Goal: Transaction & Acquisition: Obtain resource

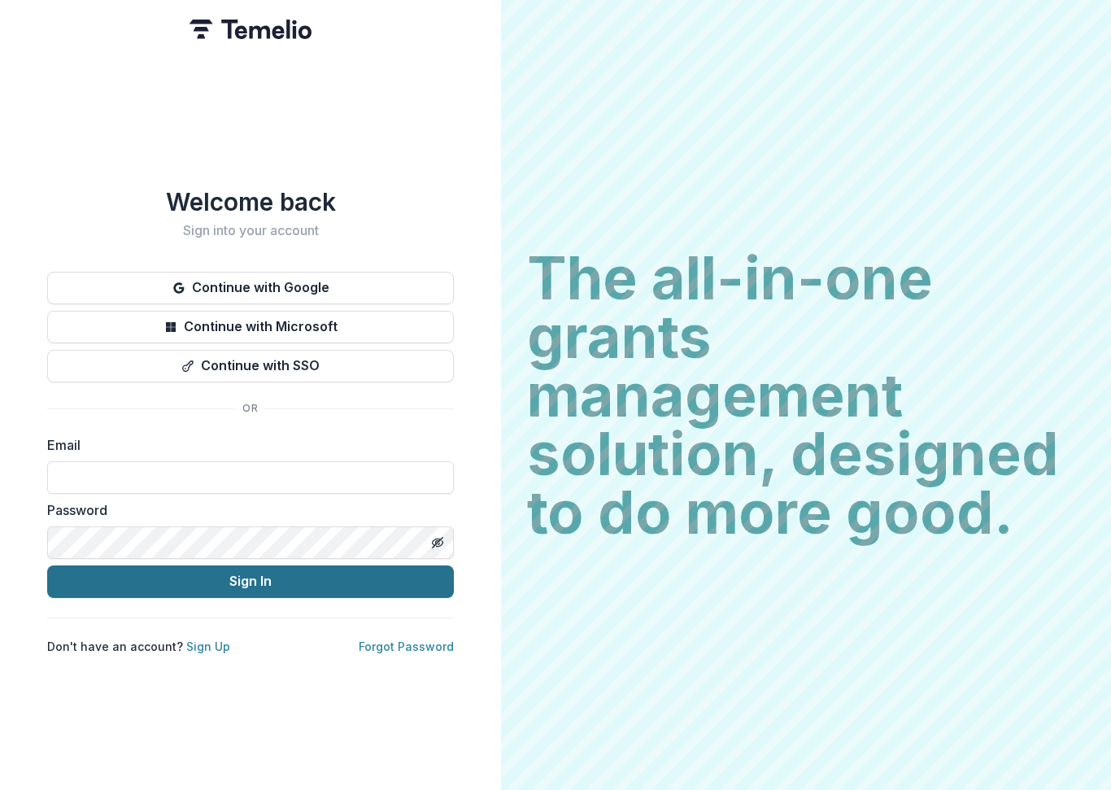
click at [307, 581] on button "Sign In" at bounding box center [250, 581] width 407 height 33
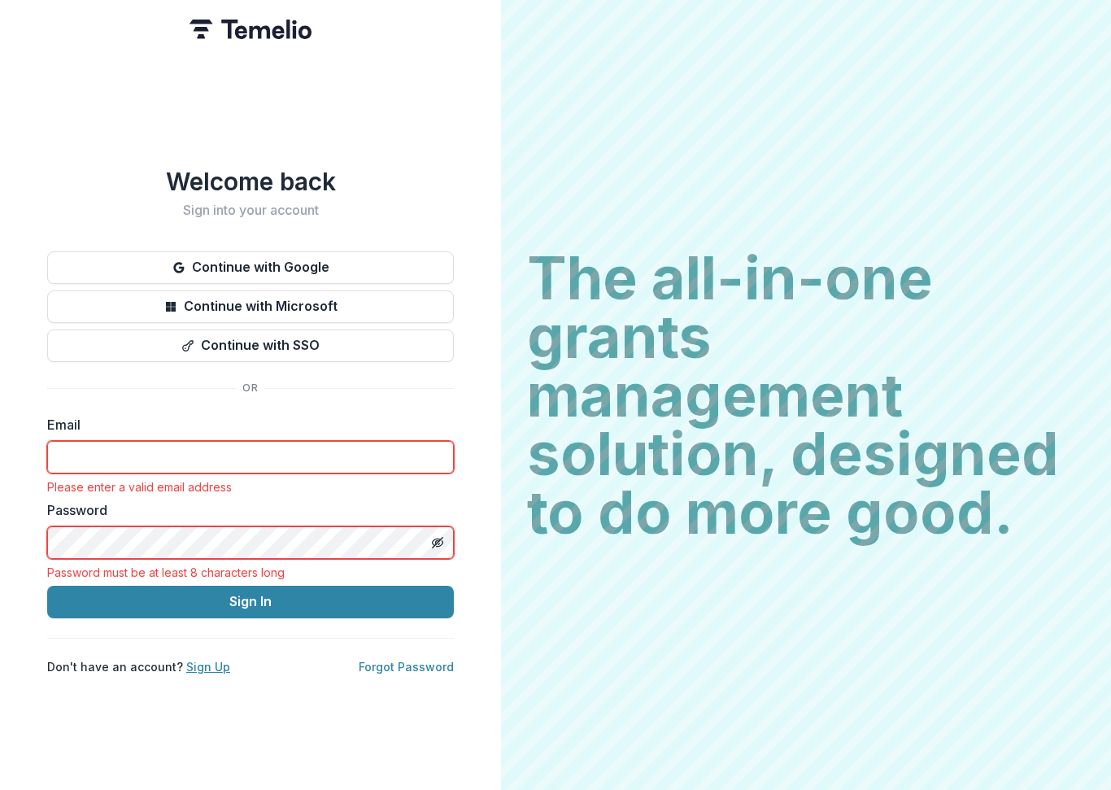
click at [211, 660] on link "Sign Up" at bounding box center [208, 667] width 44 height 14
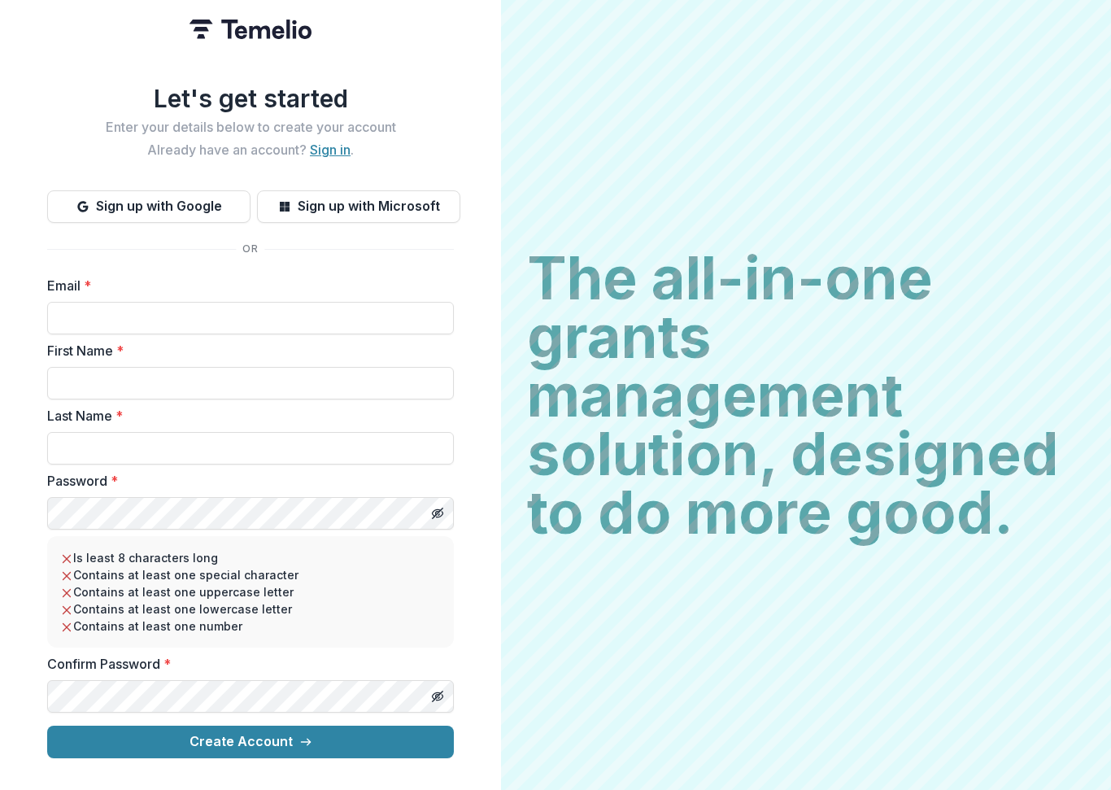
click at [330, 143] on link "Sign in" at bounding box center [330, 150] width 41 height 16
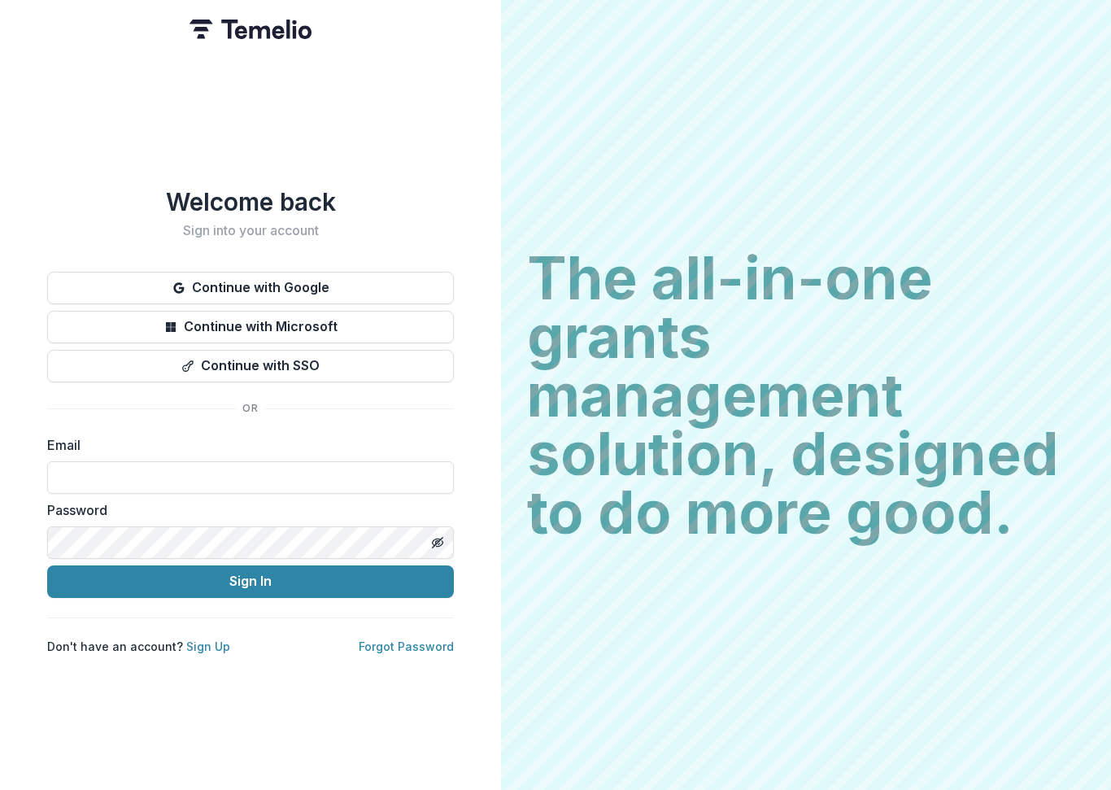
click at [125, 452] on div "Email" at bounding box center [250, 464] width 407 height 59
click at [127, 439] on label "Email" at bounding box center [245, 445] width 397 height 20
click at [124, 435] on label "Email" at bounding box center [245, 445] width 397 height 20
click at [111, 476] on input at bounding box center [250, 477] width 407 height 33
click at [106, 473] on input at bounding box center [250, 477] width 407 height 33
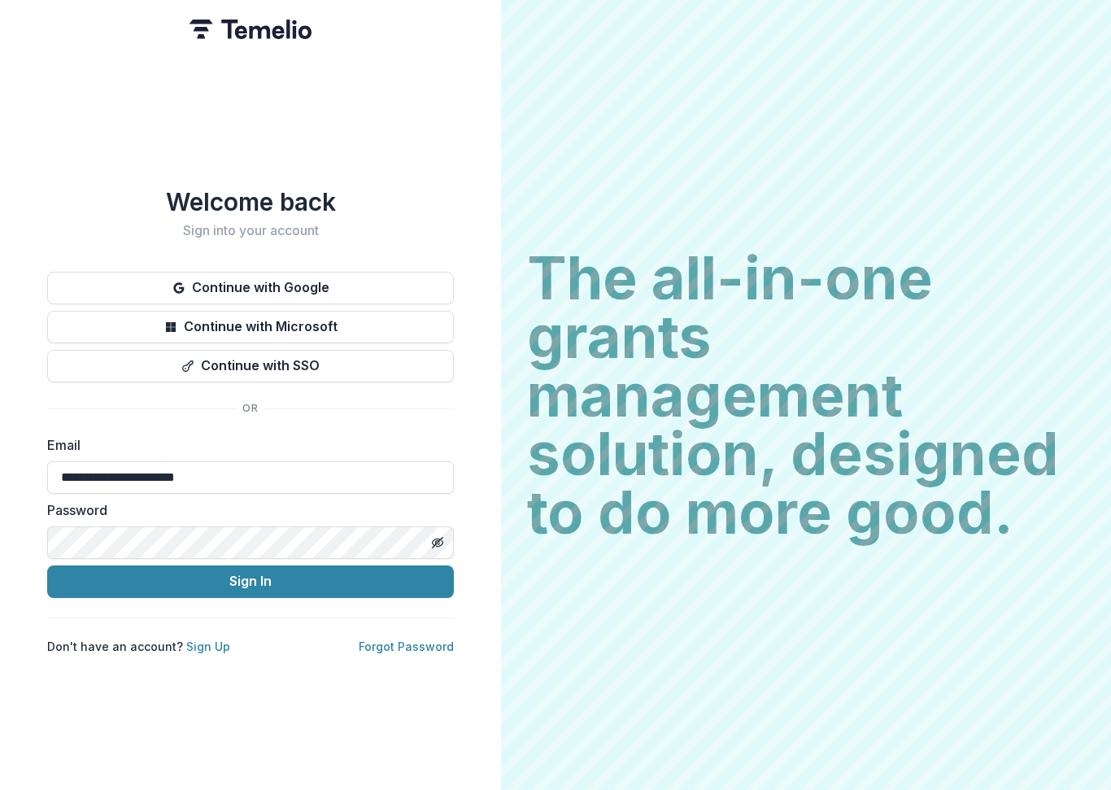
type input "**********"
click at [440, 537] on icon "Toggle password visibility" at bounding box center [437, 542] width 13 height 13
click at [438, 537] on line "Toggle password visibility" at bounding box center [438, 542] width 10 height 10
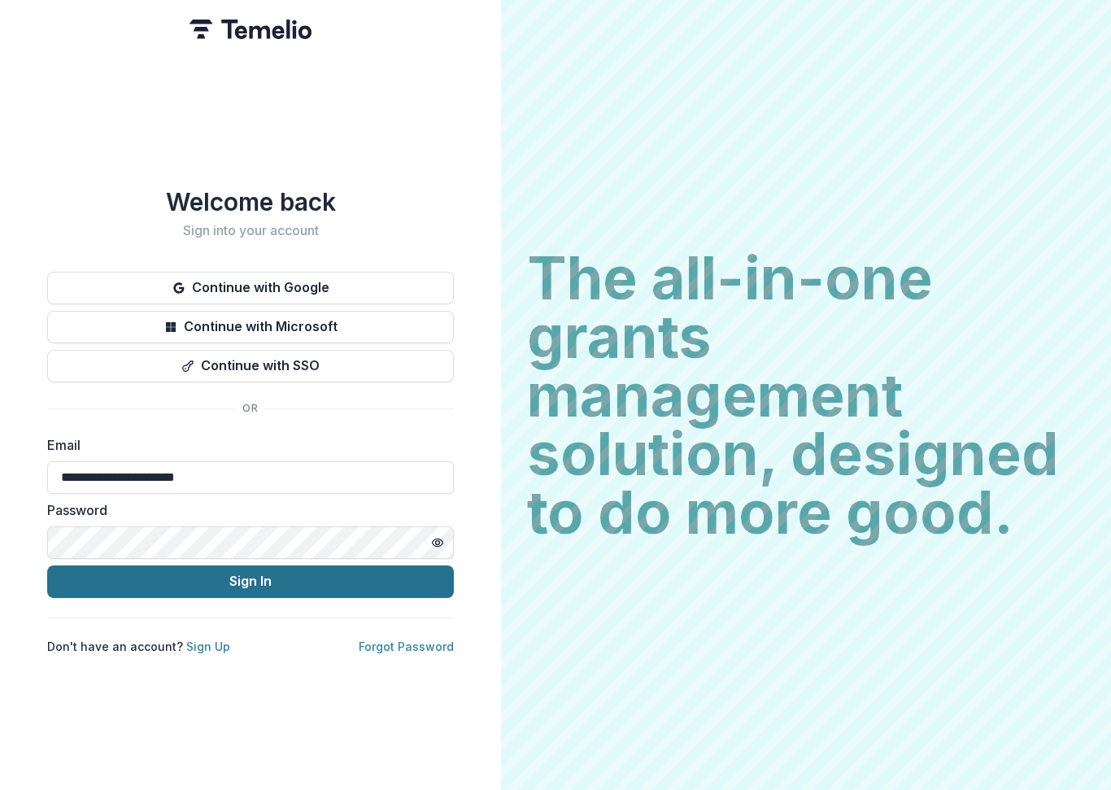
click at [242, 577] on button "Sign In" at bounding box center [250, 581] width 407 height 33
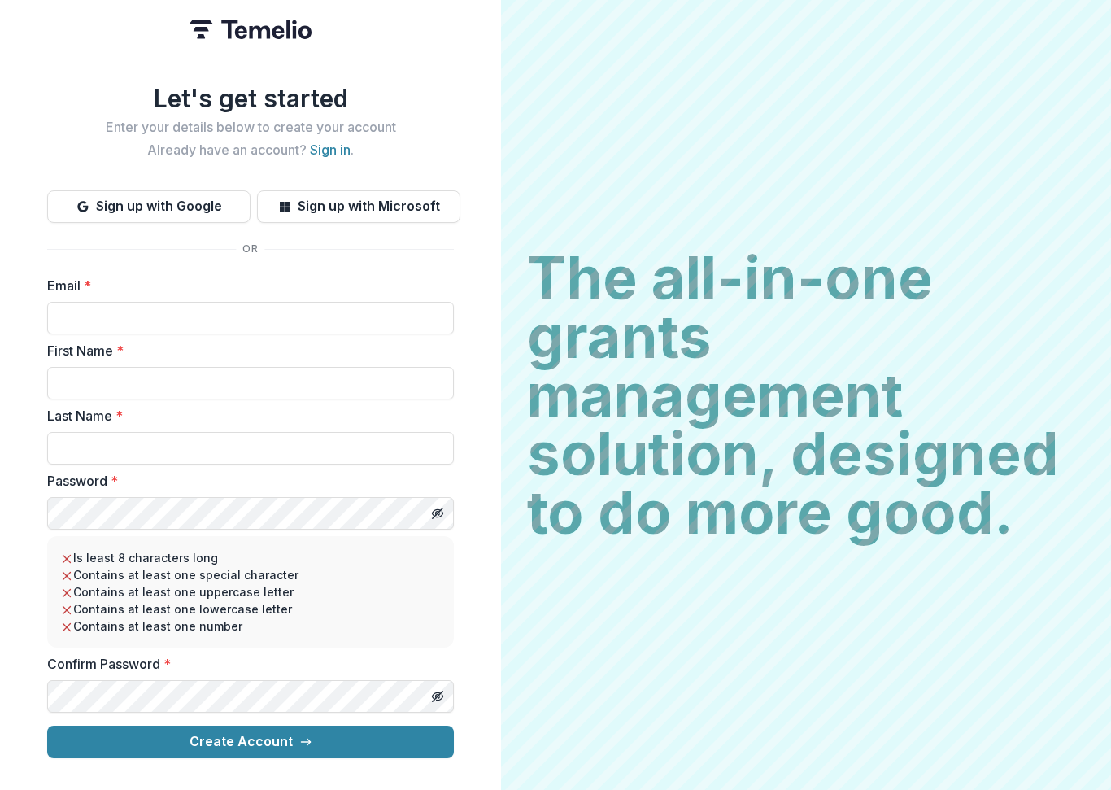
click at [203, 281] on label "Email *" at bounding box center [245, 286] width 397 height 20
click at [203, 302] on input "Email *" at bounding box center [250, 318] width 407 height 33
type input "**********"
click at [121, 367] on input "First Name *" at bounding box center [250, 383] width 407 height 33
type input "******"
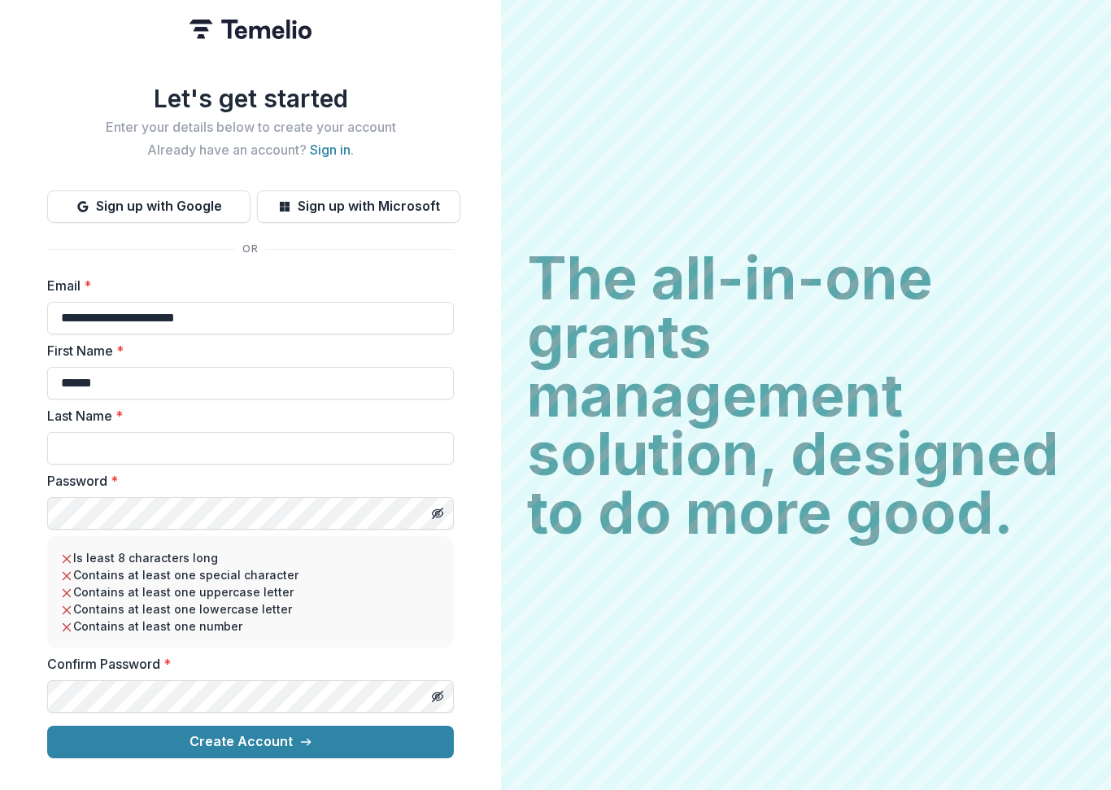
click at [137, 421] on div "Last Name *" at bounding box center [250, 435] width 407 height 59
click at [139, 438] on input "Last Name *" at bounding box center [250, 448] width 407 height 33
type input "**********"
click at [434, 507] on icon "Toggle password visibility" at bounding box center [437, 513] width 13 height 13
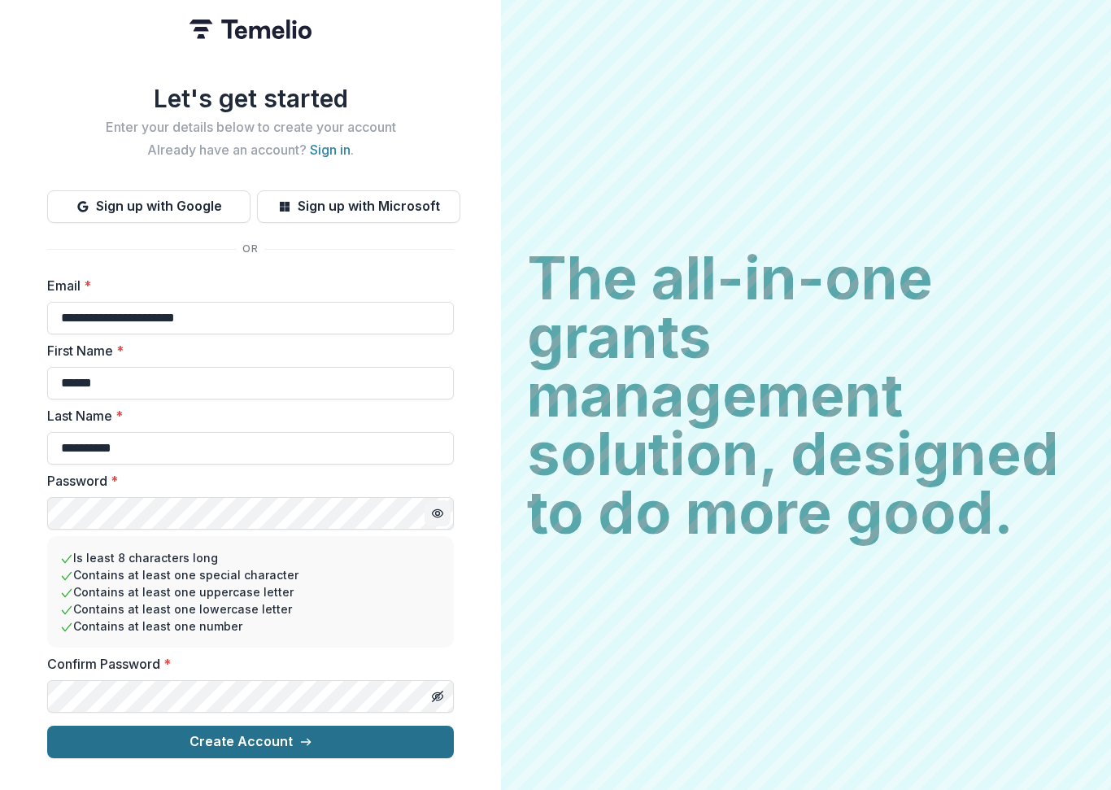
click at [267, 741] on button "Create Account" at bounding box center [250, 742] width 407 height 33
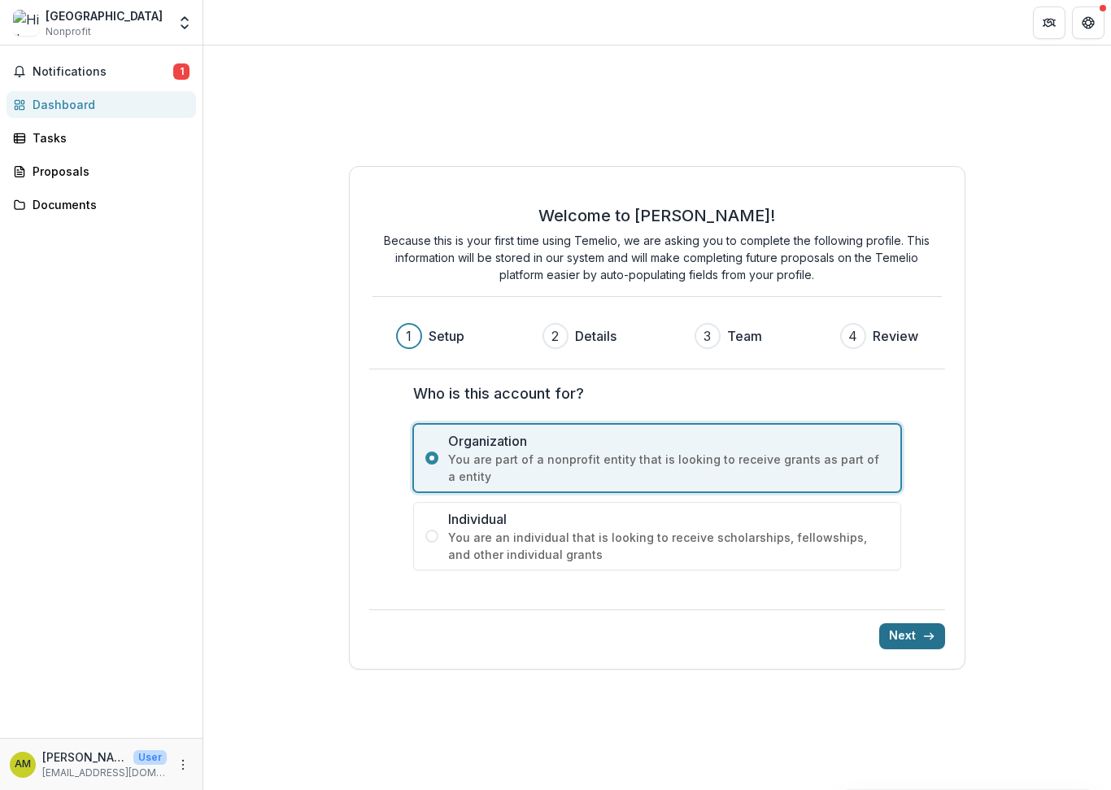
click at [899, 633] on button "Next" at bounding box center [912, 636] width 66 height 26
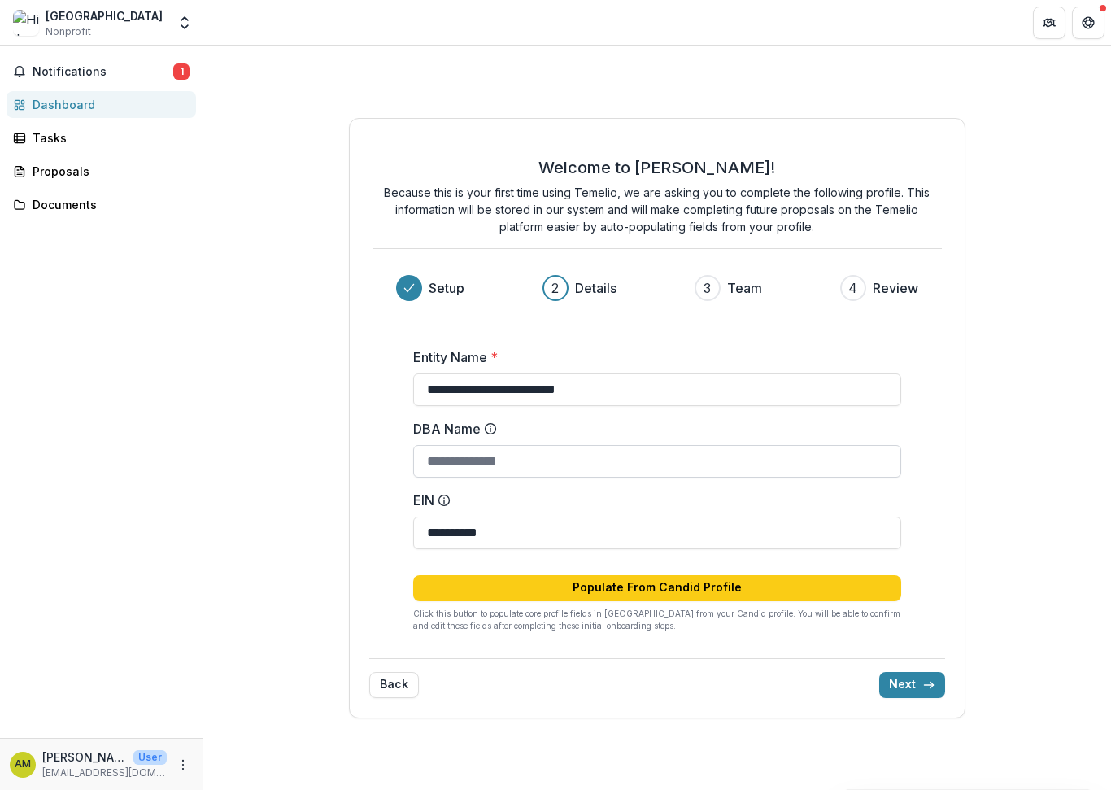
click at [547, 460] on input "DBA Name" at bounding box center [657, 461] width 488 height 33
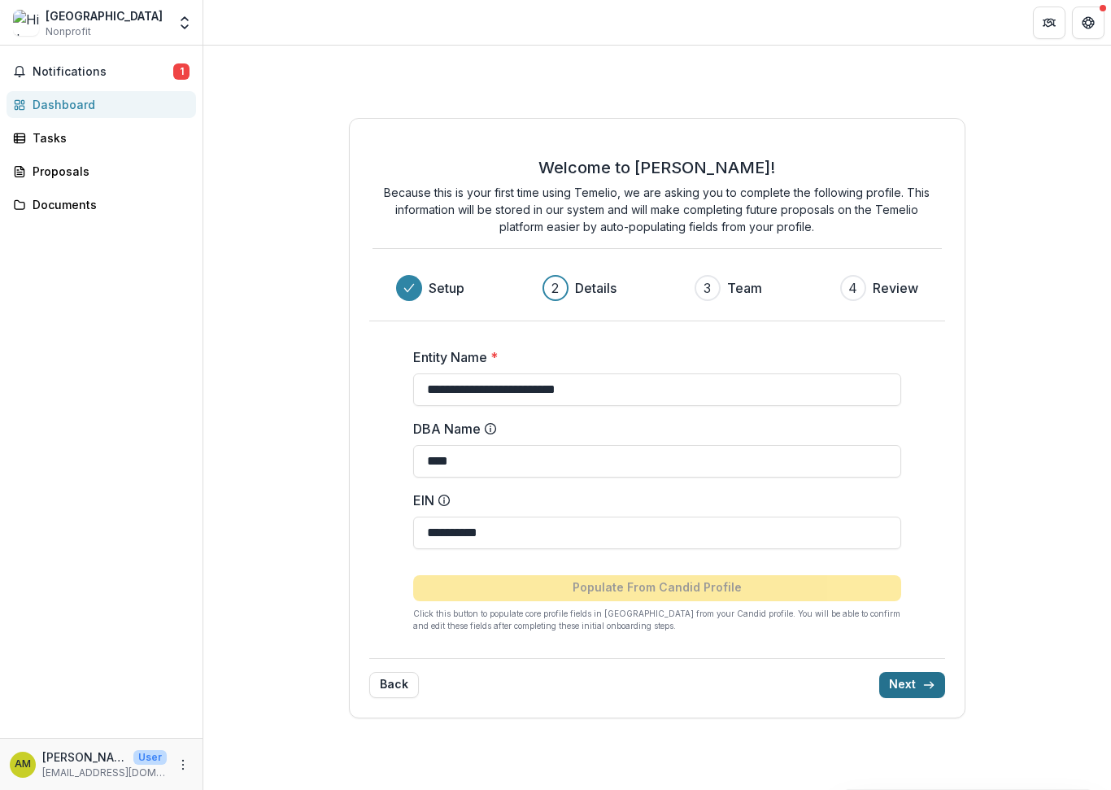
type input "****"
click at [934, 686] on icon "submit" at bounding box center [928, 684] width 13 height 13
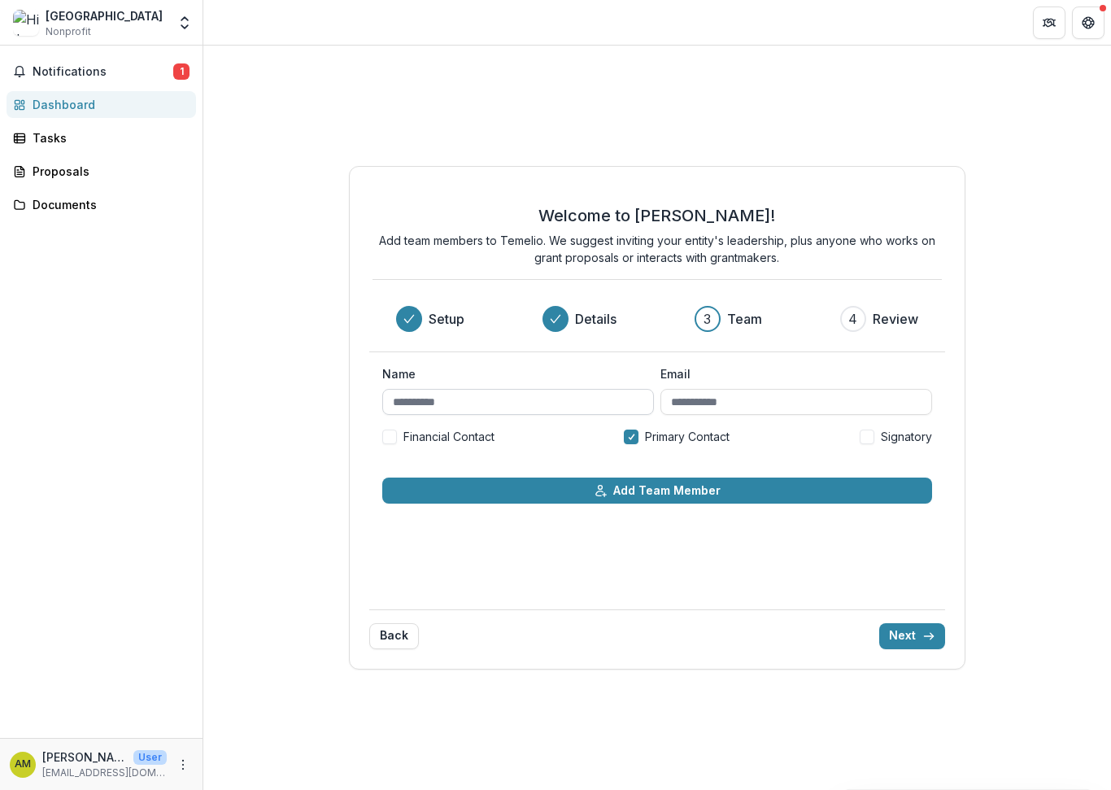
click at [416, 403] on input "Name" at bounding box center [518, 402] width 272 height 26
type input "********"
click at [730, 401] on input "Email" at bounding box center [796, 402] width 272 height 26
type input "**********"
click at [486, 448] on div "**********" at bounding box center [657, 411] width 551 height 93
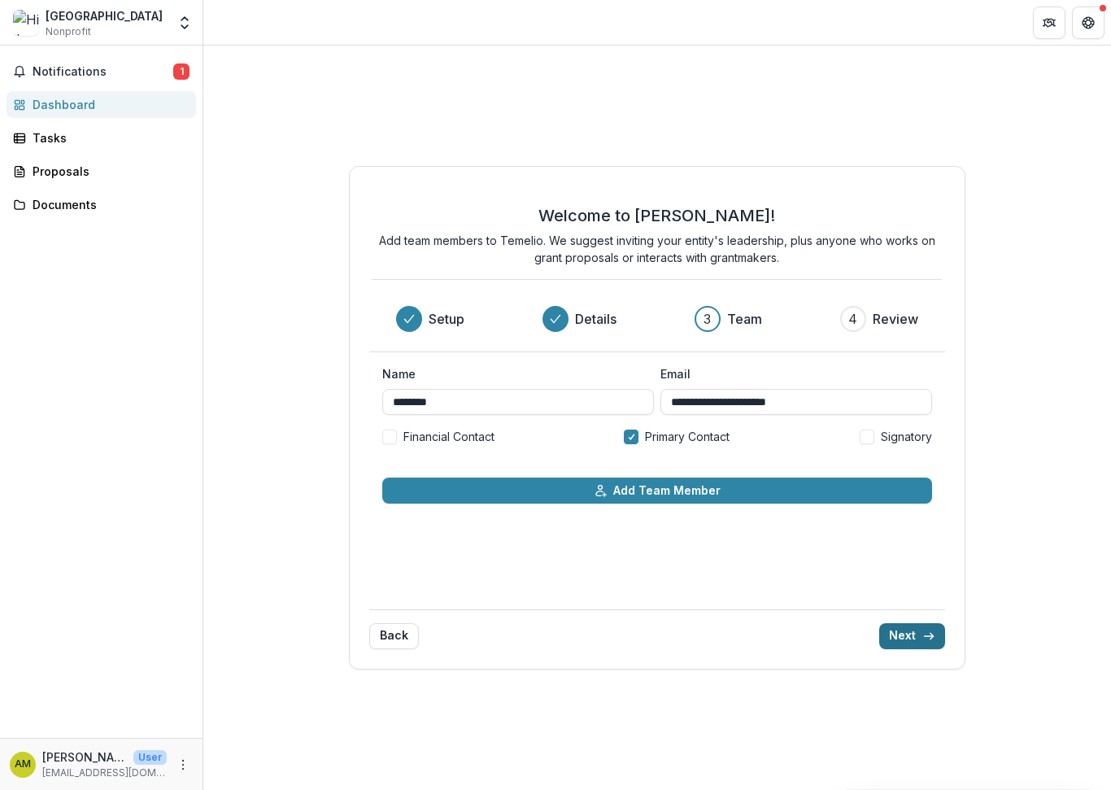
click at [920, 636] on button "Next" at bounding box center [912, 636] width 66 height 26
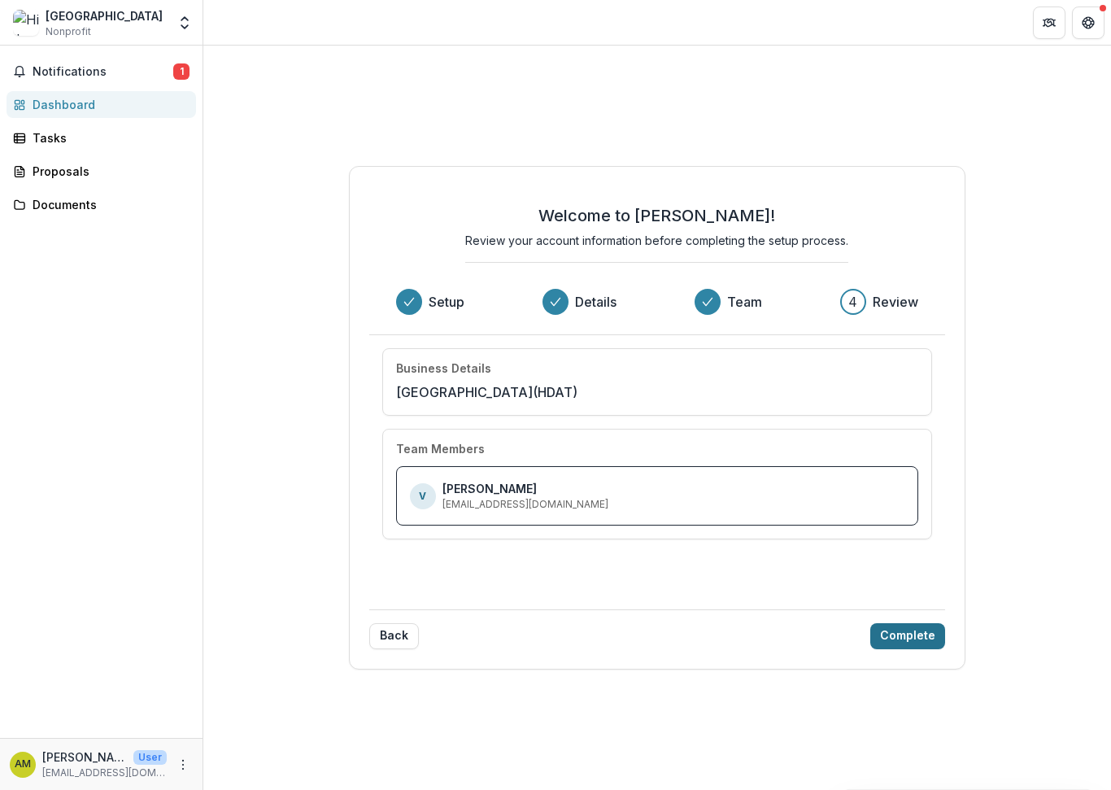
click at [906, 636] on button "Complete" at bounding box center [907, 636] width 75 height 26
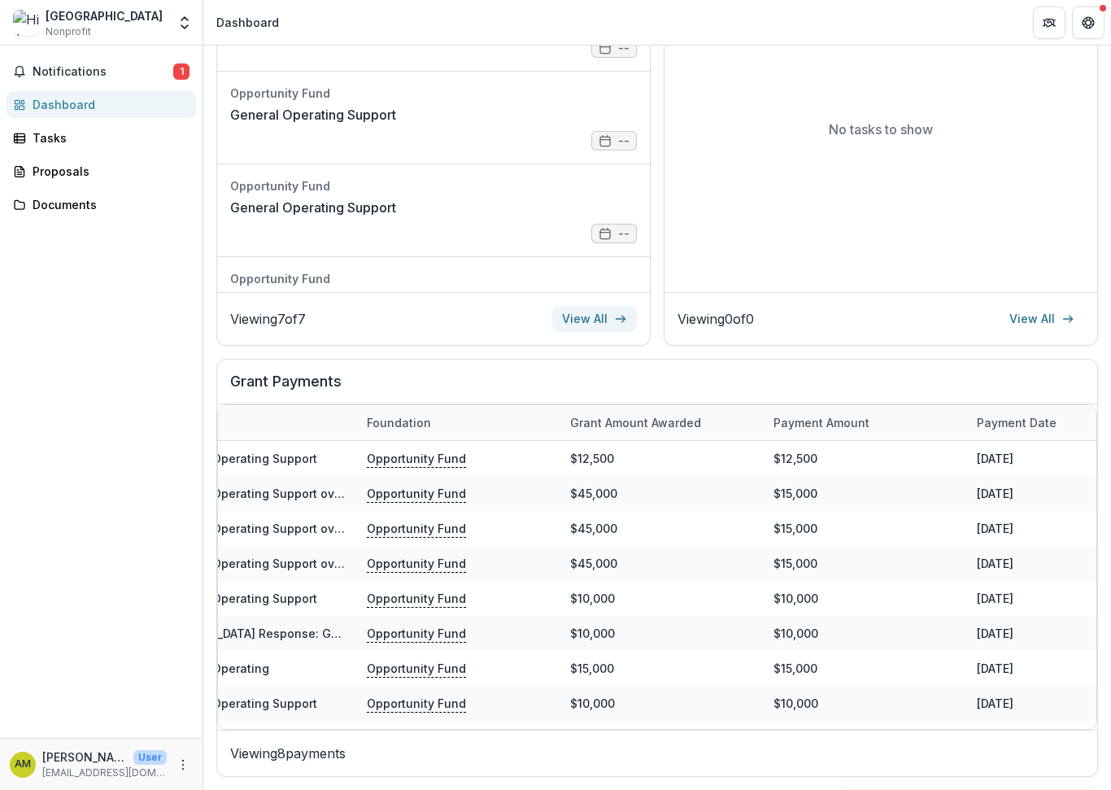
scroll to position [279, 0]
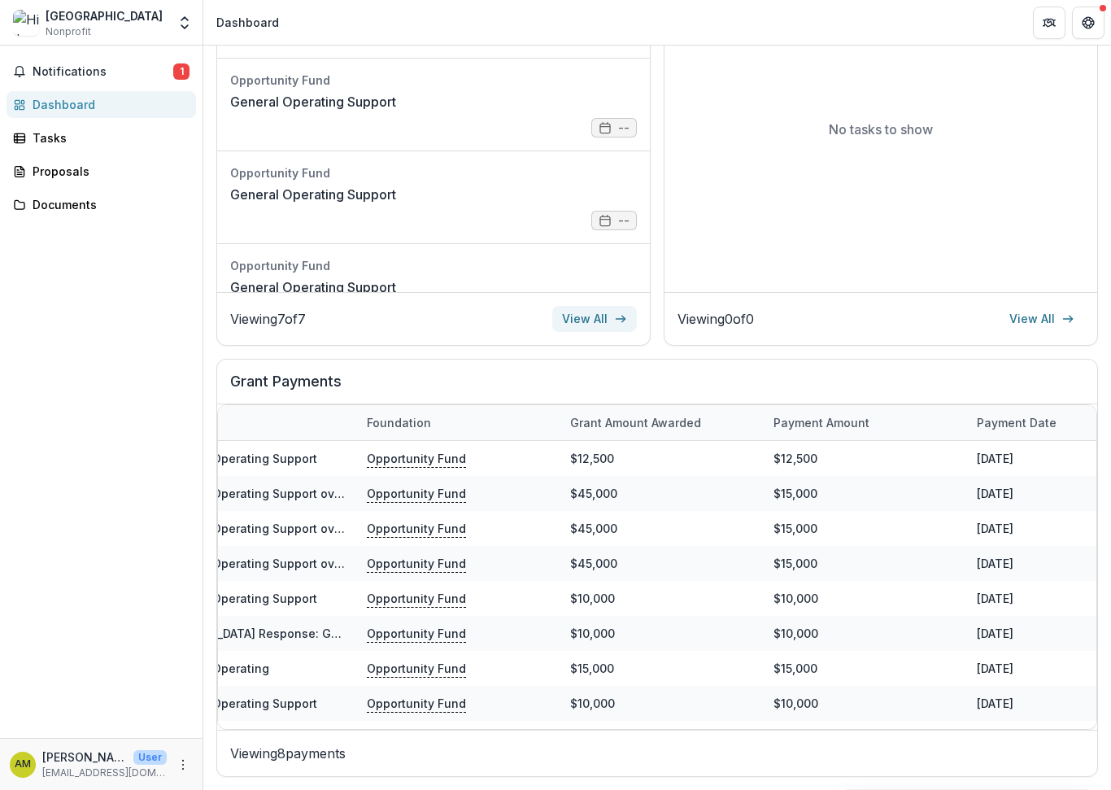
click at [609, 320] on link "View All" at bounding box center [594, 319] width 85 height 26
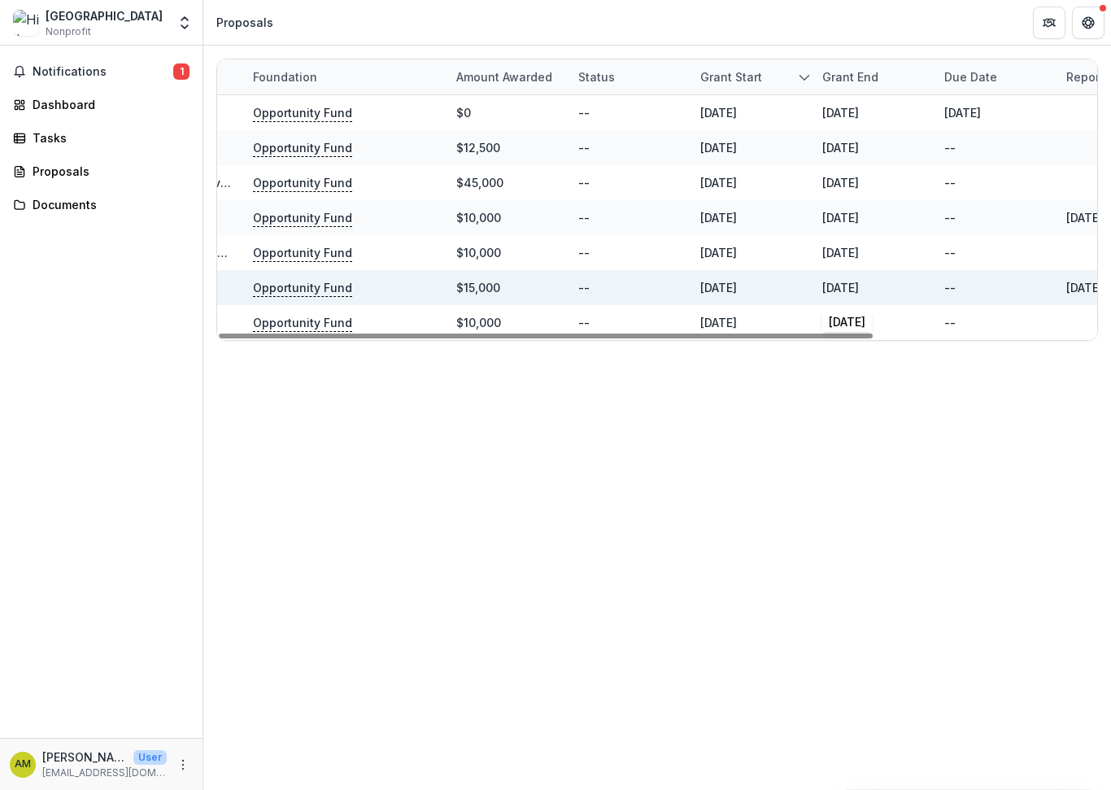
scroll to position [0, 299]
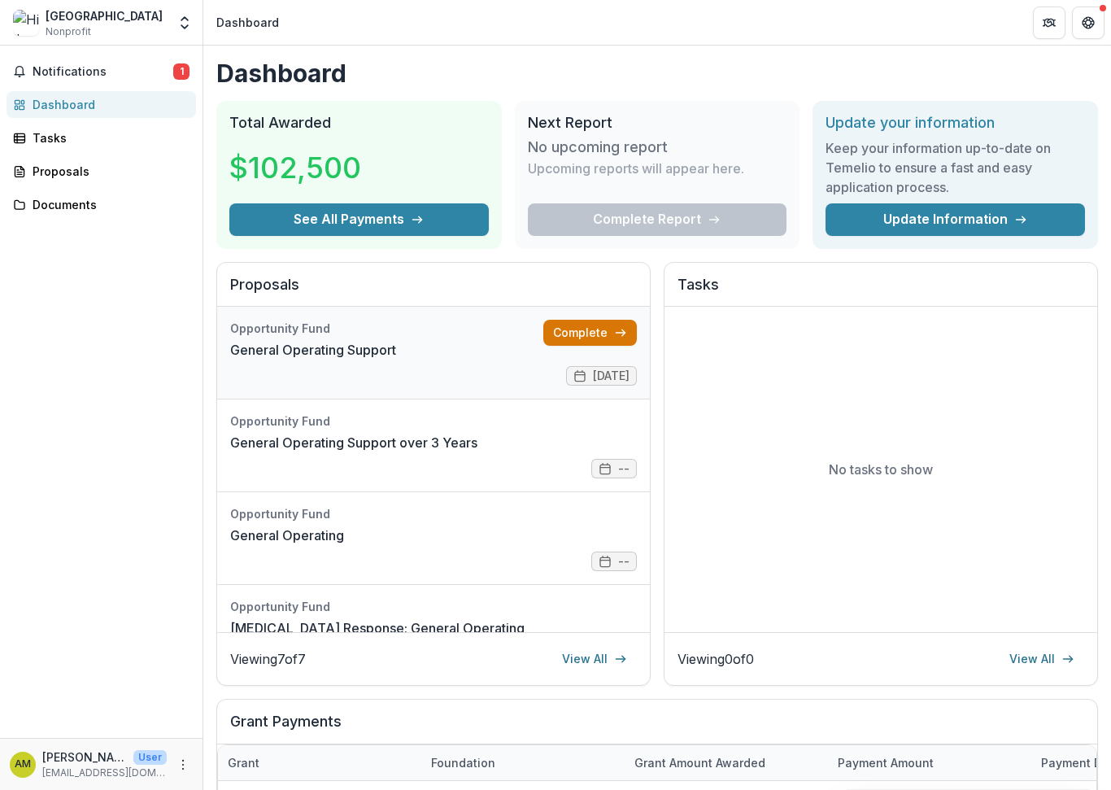
click at [586, 333] on link "Complete" at bounding box center [590, 333] width 94 height 26
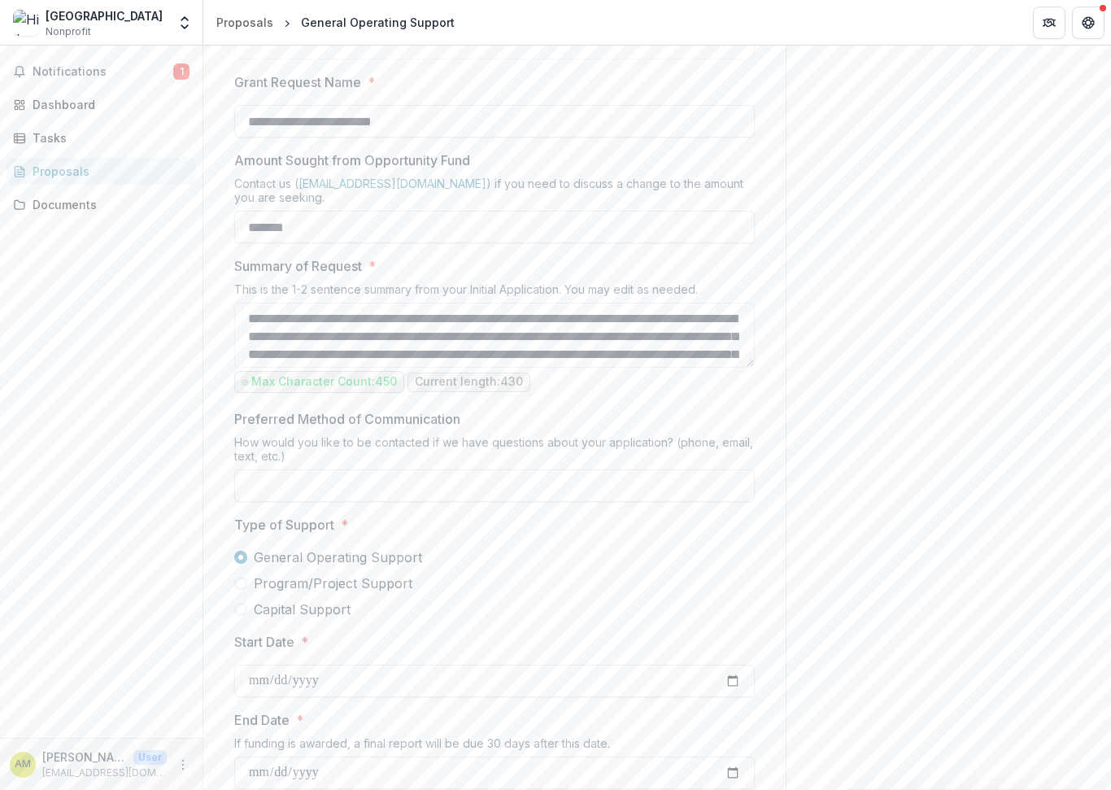
scroll to position [744, 0]
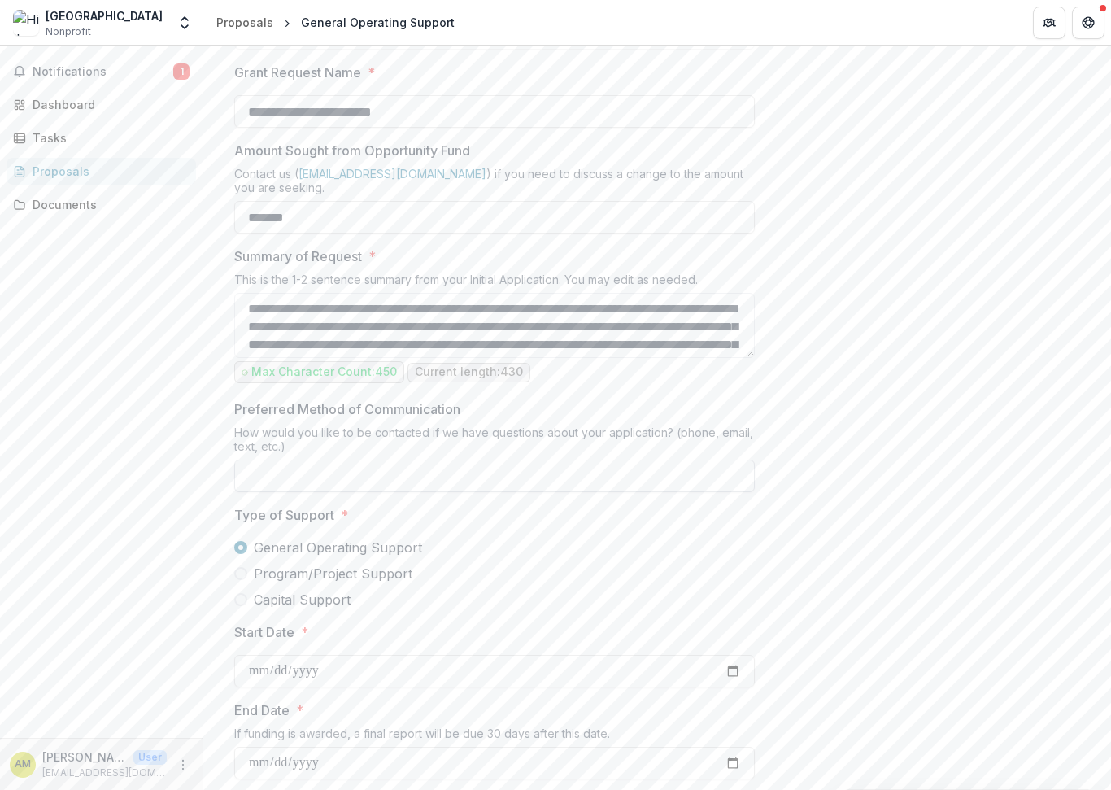
click at [313, 480] on input "Preferred Method of Communication" at bounding box center [494, 476] width 521 height 33
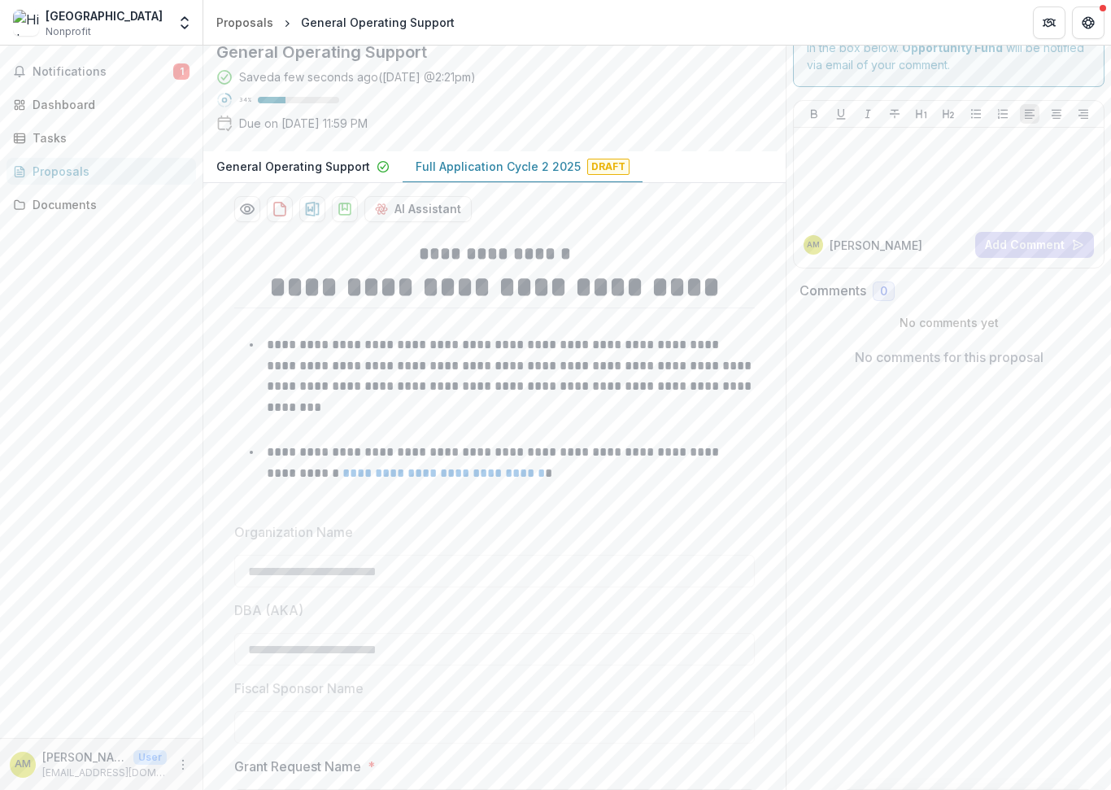
scroll to position [0, 0]
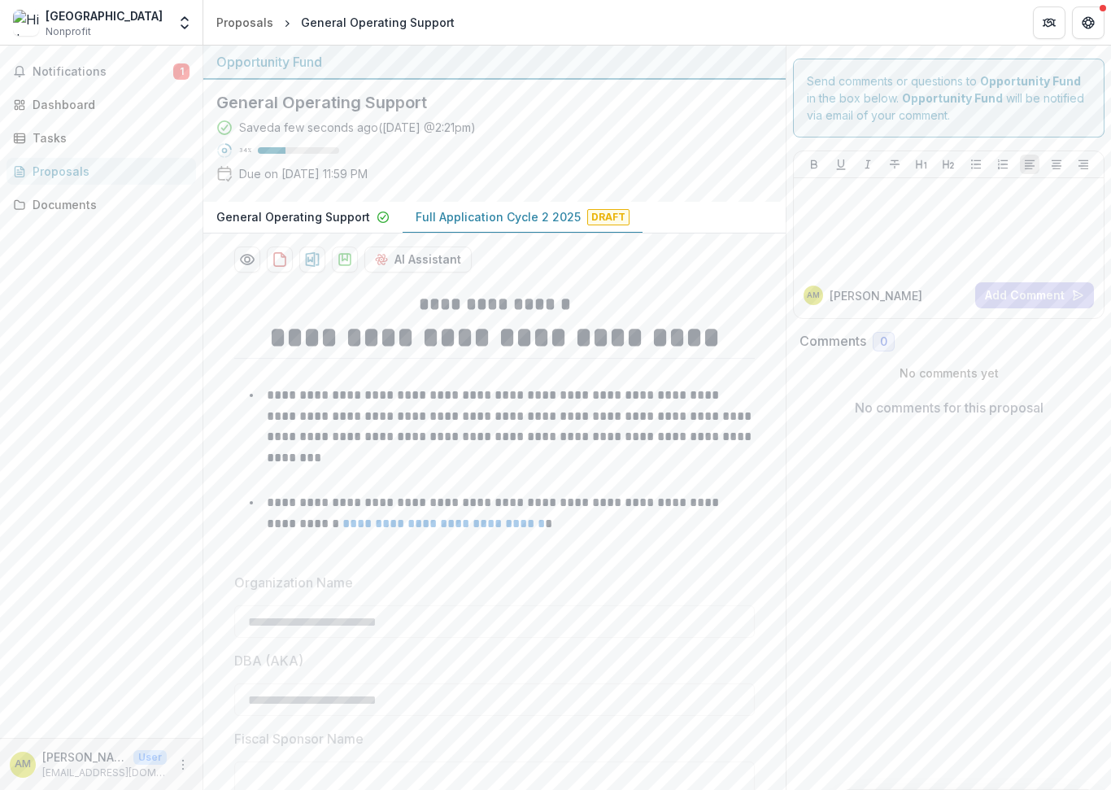
type input "******"
click at [498, 219] on p "Full Application Cycle 2 2025" at bounding box center [498, 216] width 165 height 17
click at [498, 218] on p "Full Application Cycle 2 2025" at bounding box center [498, 216] width 165 height 17
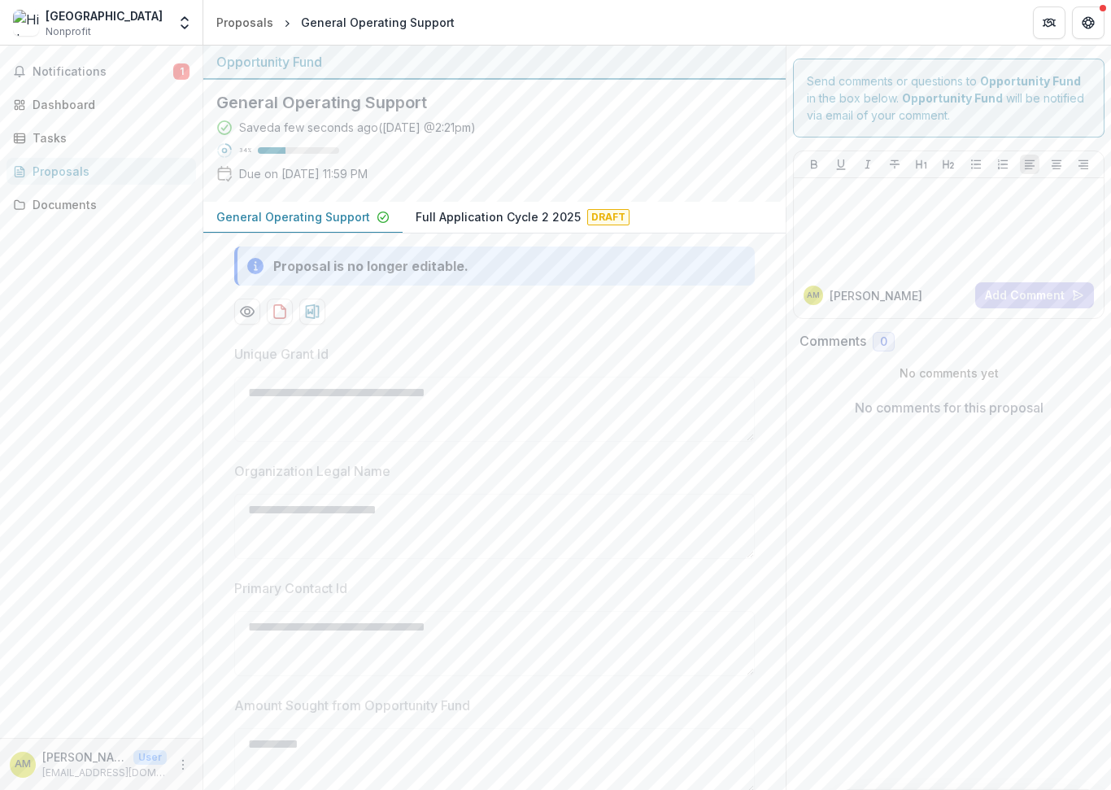
click at [345, 220] on p "General Operating Support" at bounding box center [293, 216] width 154 height 17
click at [333, 217] on p "General Operating Support" at bounding box center [293, 216] width 154 height 17
click at [587, 217] on span "Draft" at bounding box center [608, 217] width 42 height 16
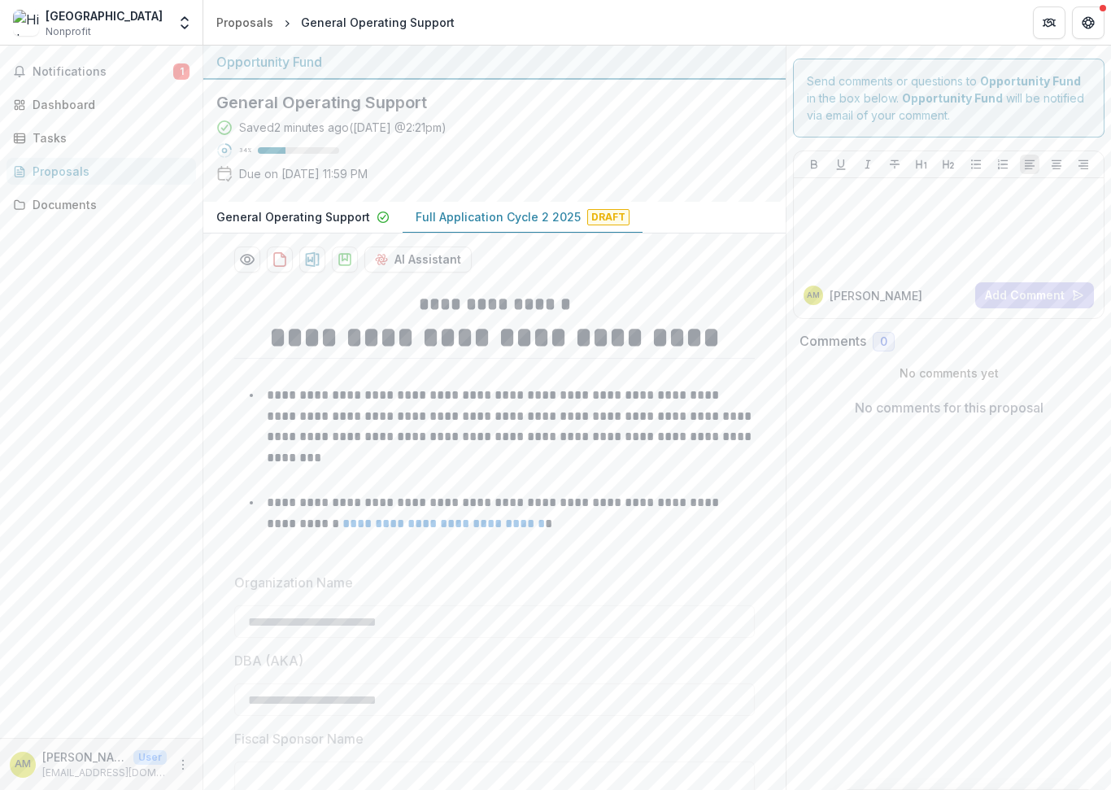
click at [328, 214] on p "General Operating Support" at bounding box center [293, 216] width 154 height 17
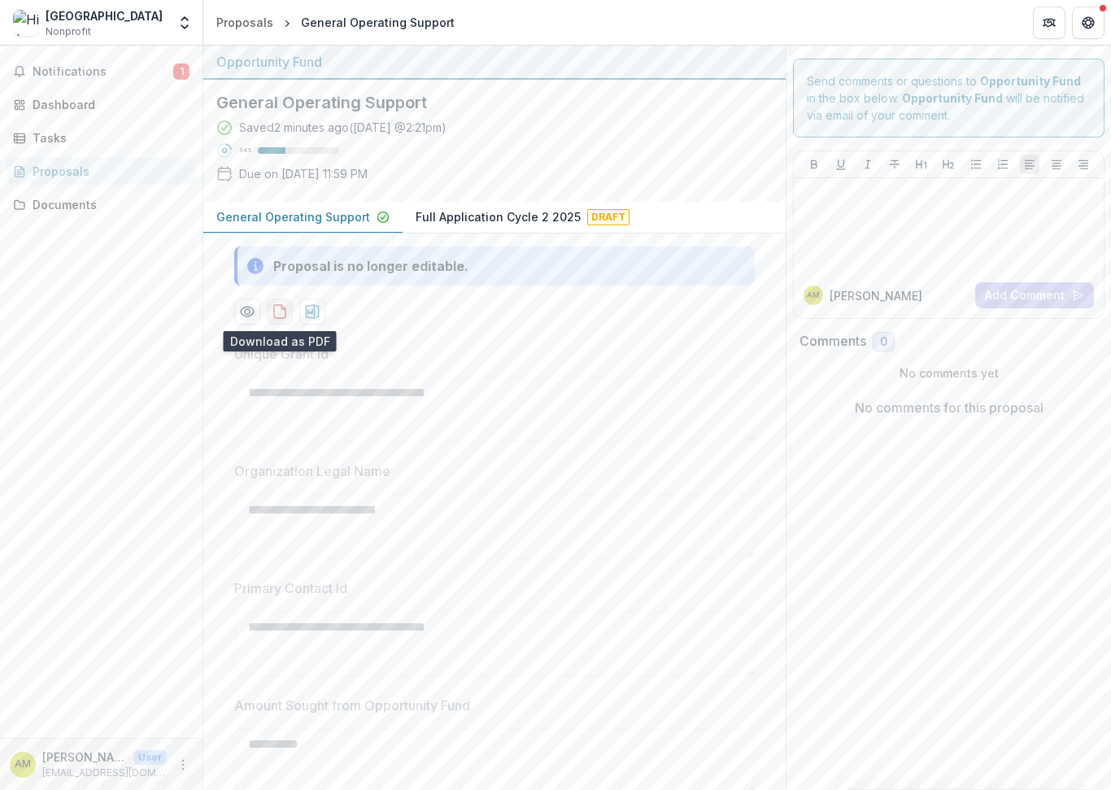
click at [277, 312] on icon "download-proposal" at bounding box center [280, 311] width 16 height 16
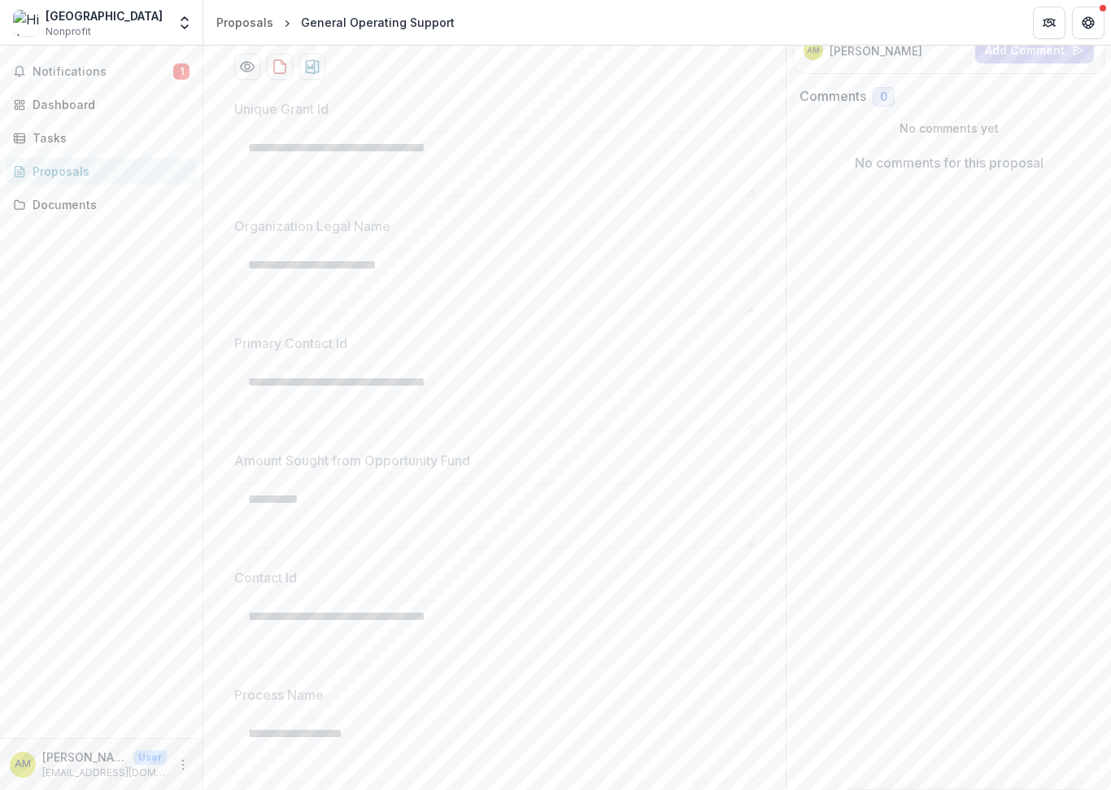
scroll to position [246, 0]
click at [309, 65] on icon "download-proposal" at bounding box center [313, 66] width 14 height 15
click at [246, 63] on circle "Preview 4cfe690f-954e-4a6a-a4c5-565ed088da9d-0.pdf" at bounding box center [247, 65] width 5 height 5
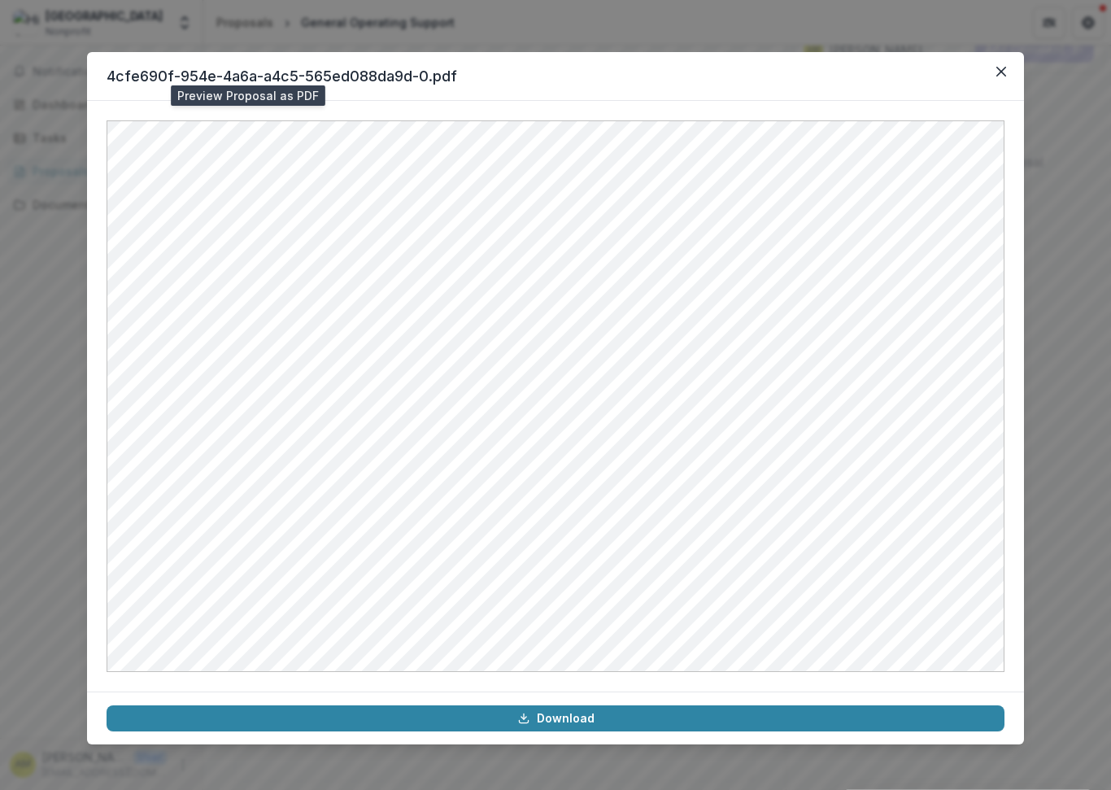
click at [259, 95] on header "4cfe690f-954e-4a6a-a4c5-565ed088da9d-0.pdf" at bounding box center [555, 76] width 937 height 49
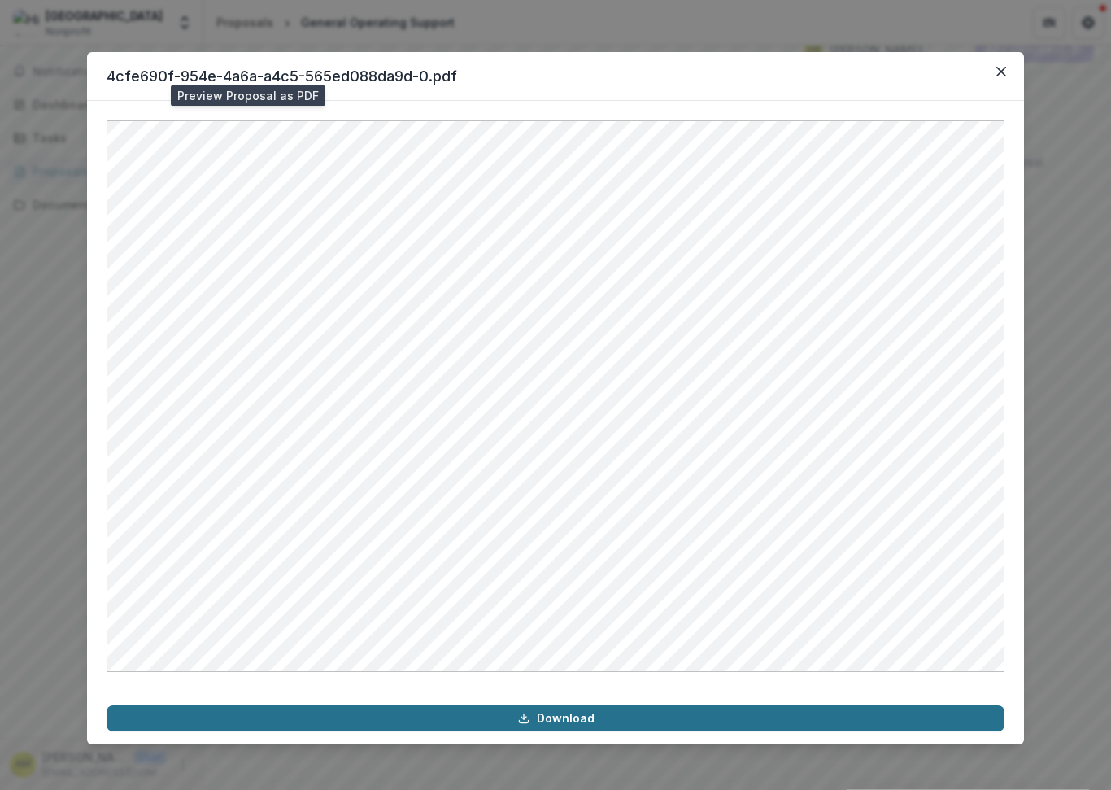
drag, startPoint x: 258, startPoint y: 95, endPoint x: 517, endPoint y: 721, distance: 677.9
click at [517, 722] on section "4cfe690f-954e-4a6a-a4c5-565ed088da9d-0.pdf Download" at bounding box center [555, 398] width 937 height 692
click at [551, 717] on link "Download" at bounding box center [556, 718] width 898 height 26
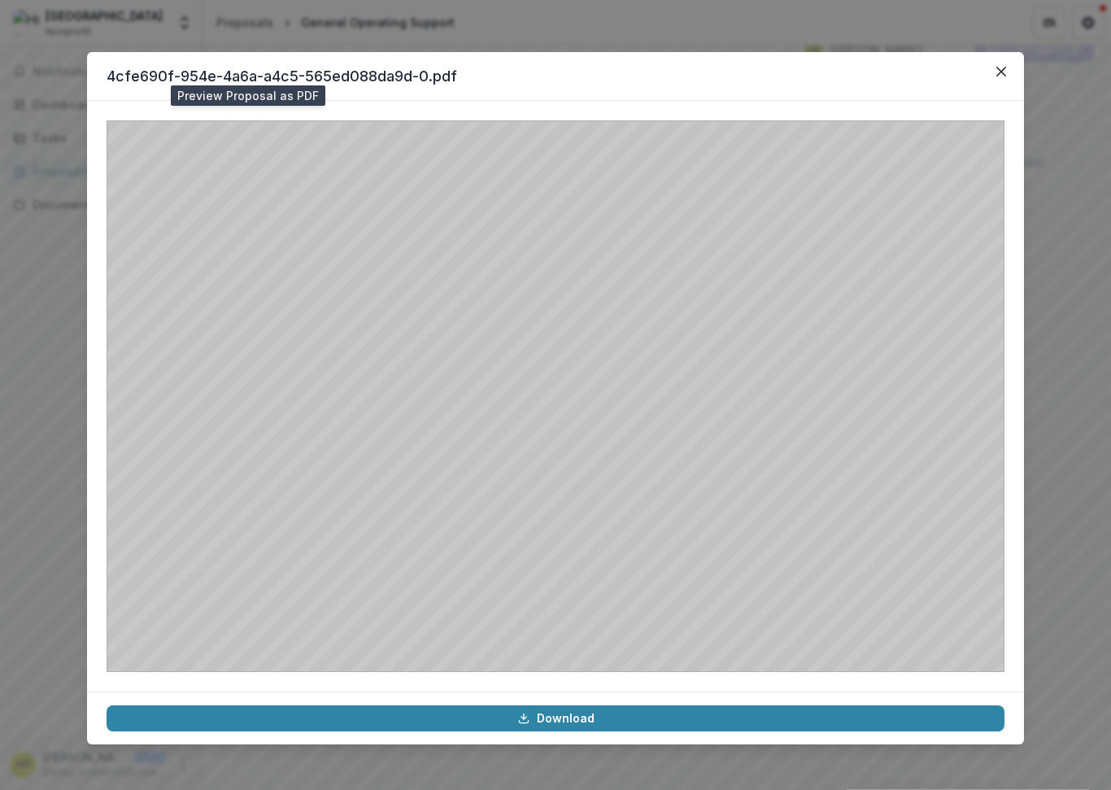
click at [867, 90] on header "4cfe690f-954e-4a6a-a4c5-565ed088da9d-0.pdf" at bounding box center [555, 76] width 937 height 49
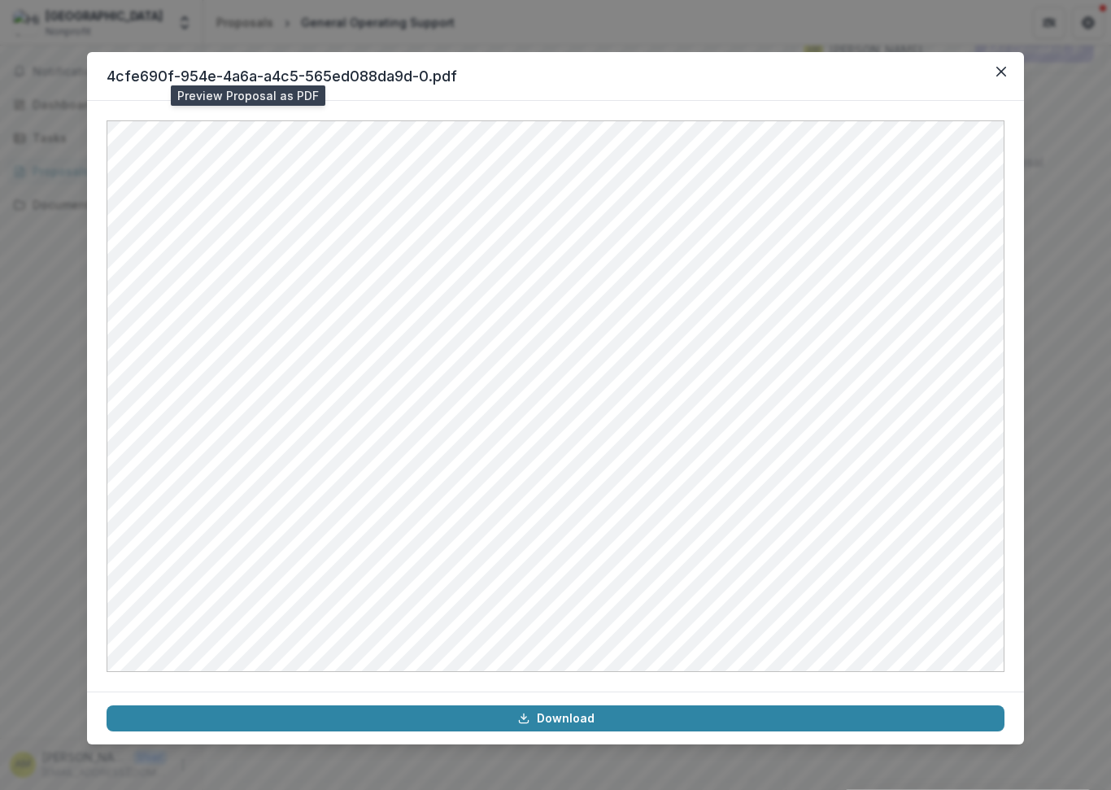
click at [103, 68] on header "4cfe690f-954e-4a6a-a4c5-565ed088da9d-0.pdf" at bounding box center [555, 76] width 937 height 49
click at [1006, 74] on button "Close" at bounding box center [1001, 72] width 26 height 26
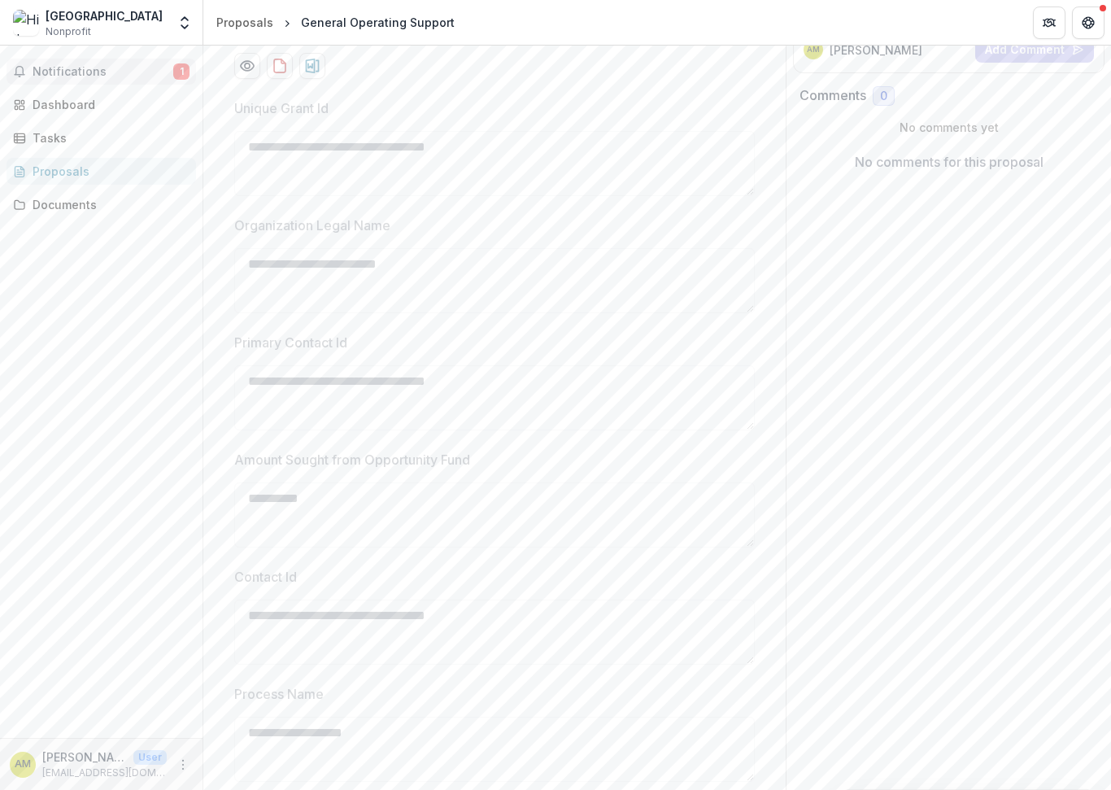
click at [185, 69] on span "1" at bounding box center [181, 71] width 16 height 16
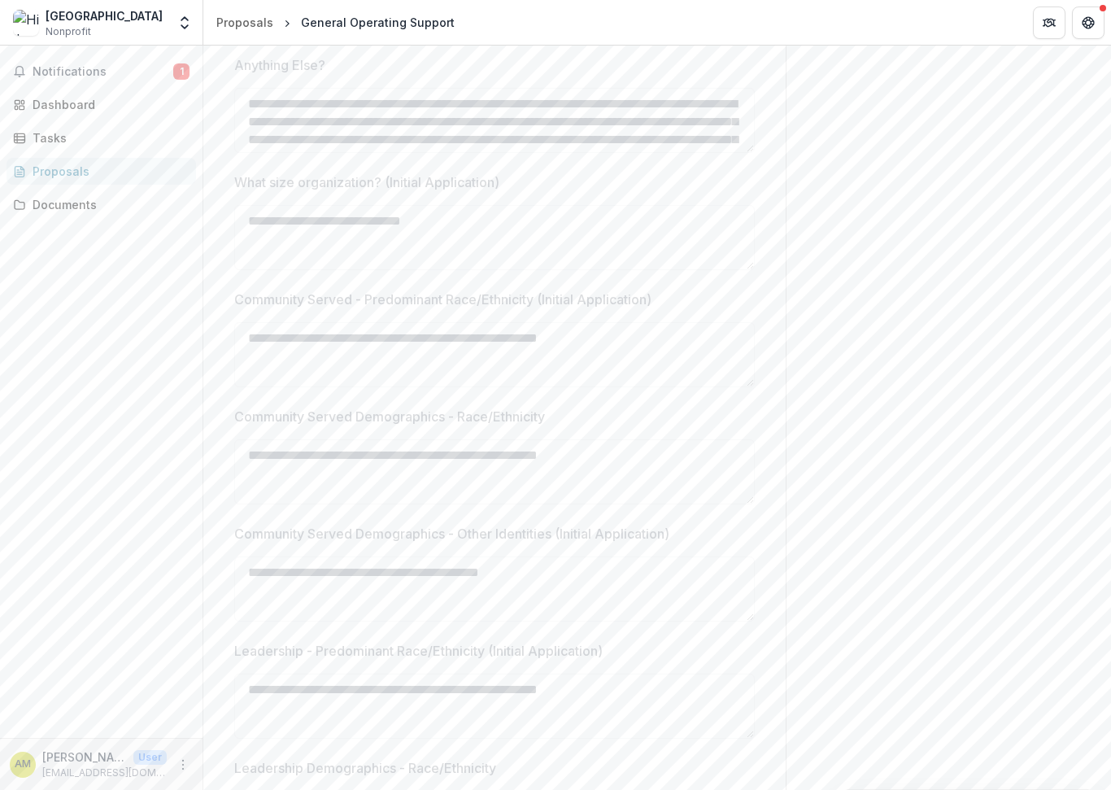
scroll to position [4066, 0]
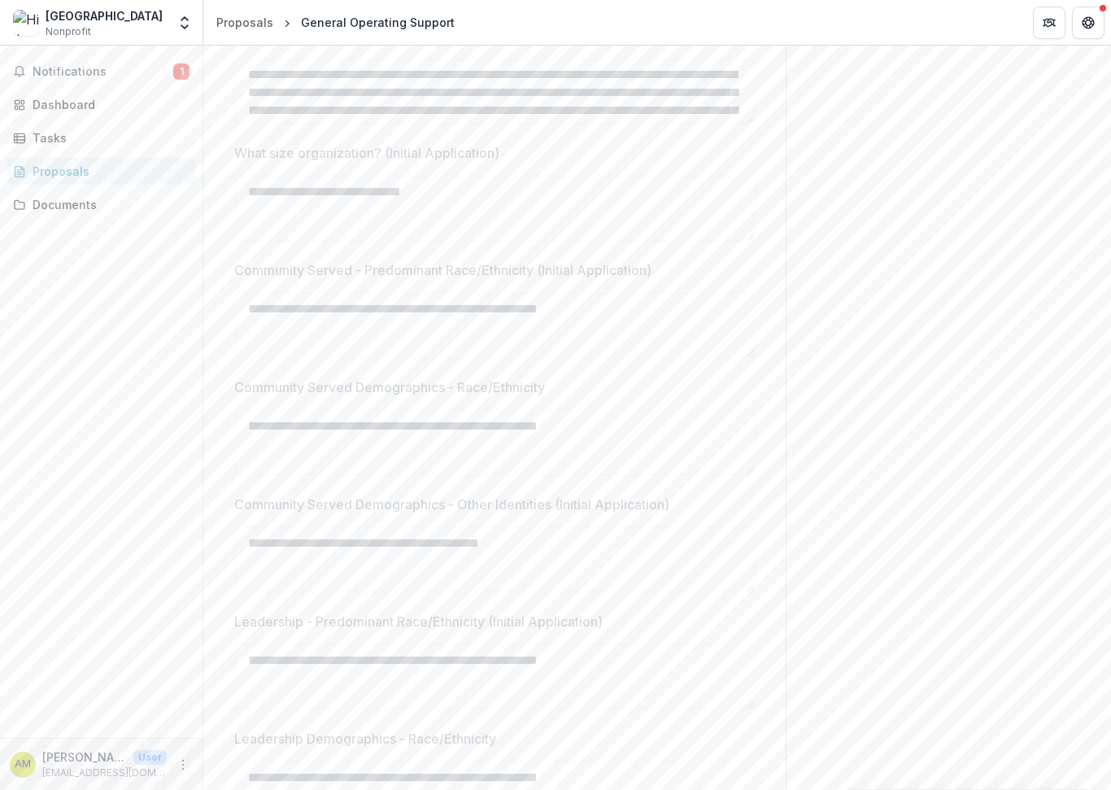
click at [52, 137] on div "Tasks" at bounding box center [108, 137] width 150 height 17
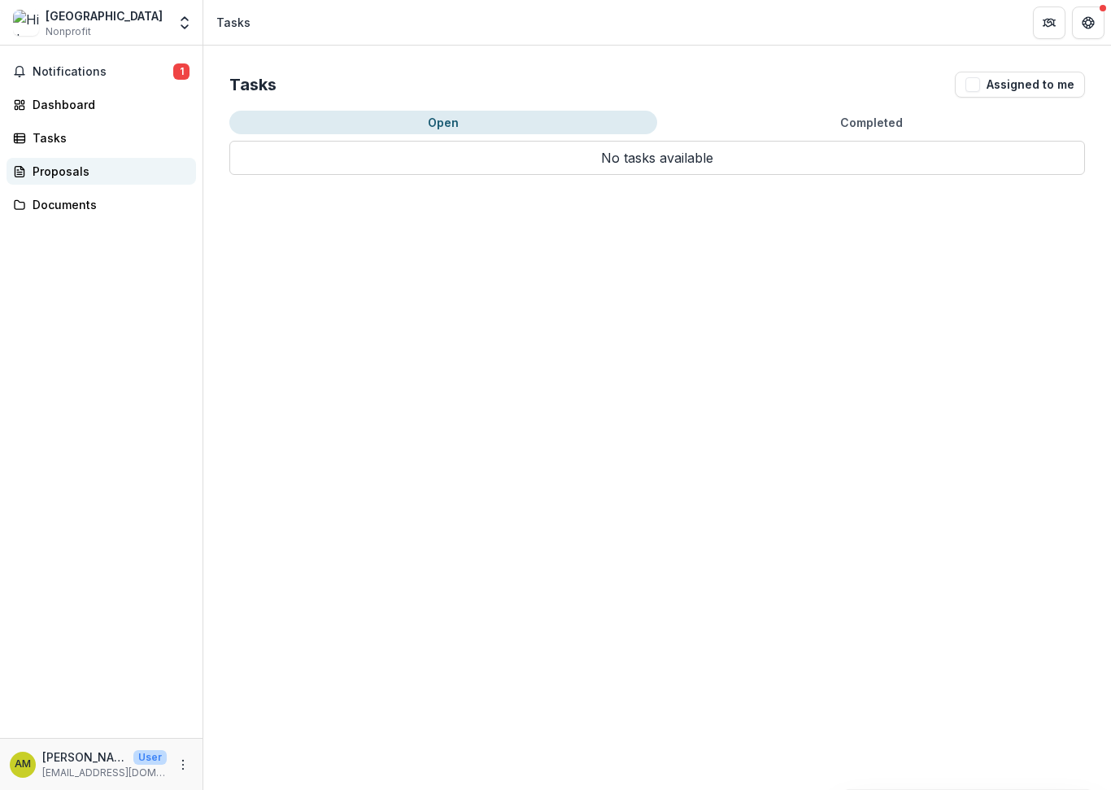
click at [88, 172] on div "Proposals" at bounding box center [108, 171] width 150 height 17
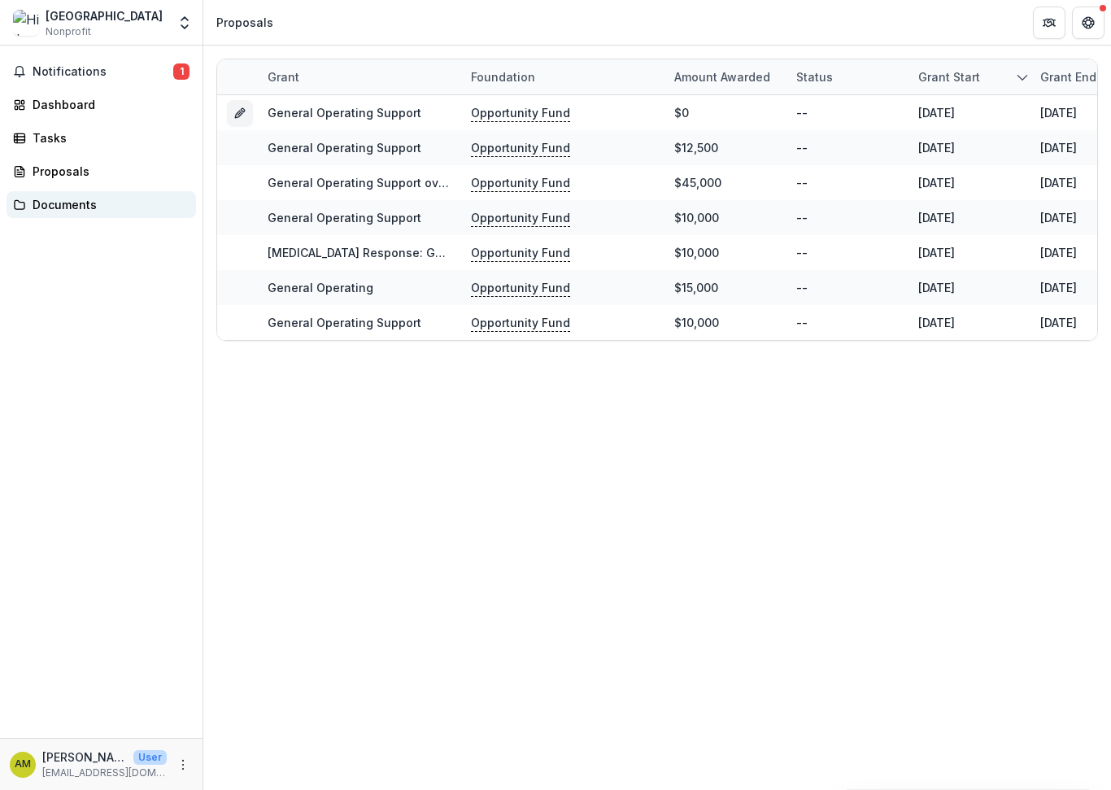
click at [51, 205] on div "Documents" at bounding box center [108, 204] width 150 height 17
